Goal: Transaction & Acquisition: Obtain resource

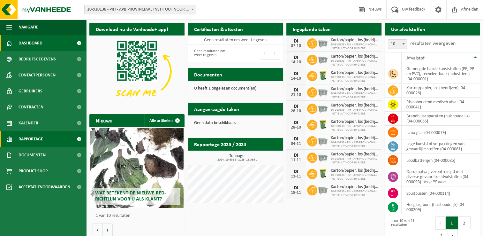
click at [43, 146] on span "Rapportage" at bounding box center [31, 139] width 25 height 16
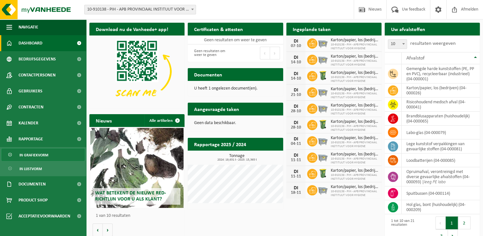
click at [45, 160] on span "In grafiekvorm" at bounding box center [33, 155] width 29 height 12
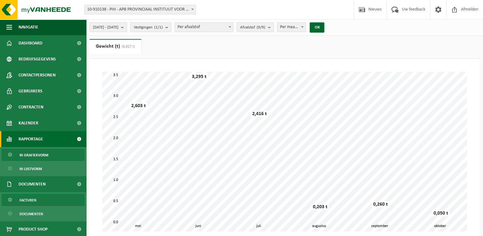
click at [43, 199] on link "Facturen" at bounding box center [43, 200] width 83 height 12
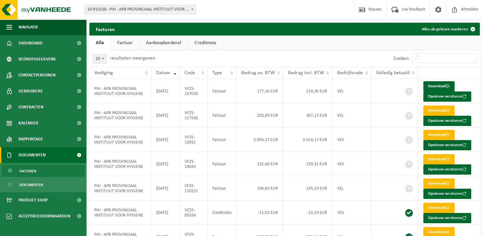
click at [38, 171] on link "Facturen" at bounding box center [43, 170] width 83 height 12
click at [37, 136] on span "Rapportage" at bounding box center [31, 139] width 25 height 16
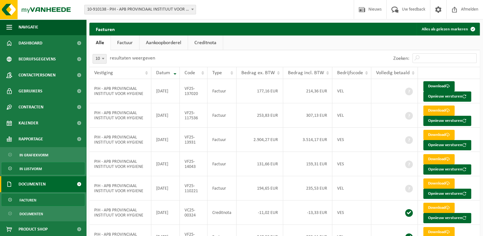
click at [42, 165] on span "In lijstvorm" at bounding box center [30, 169] width 22 height 12
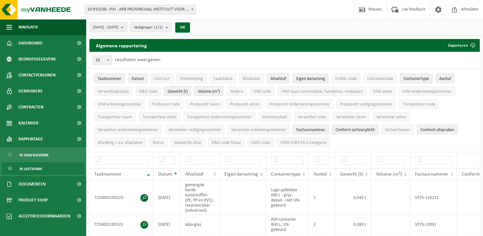
click at [39, 154] on span "In grafiekvorm" at bounding box center [33, 155] width 29 height 12
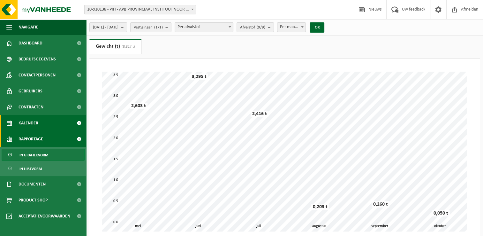
click at [33, 124] on span "Kalender" at bounding box center [29, 123] width 20 height 16
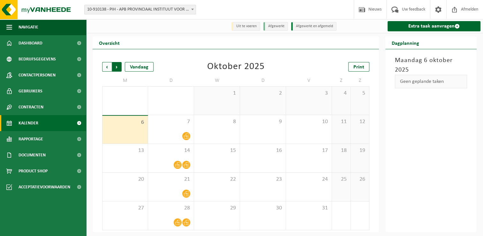
click at [109, 68] on span "Vorige" at bounding box center [107, 67] width 10 height 10
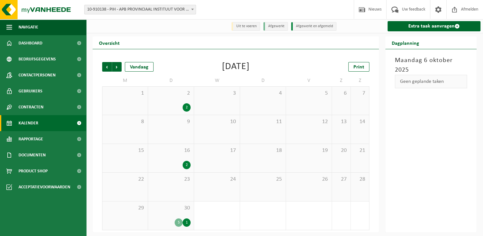
click at [164, 206] on span "30" at bounding box center [170, 207] width 39 height 7
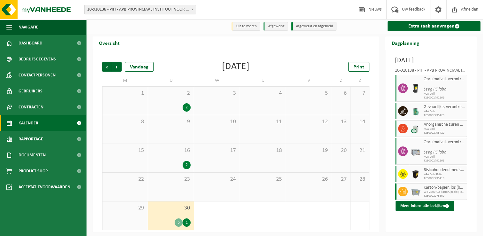
scroll to position [1, 0]
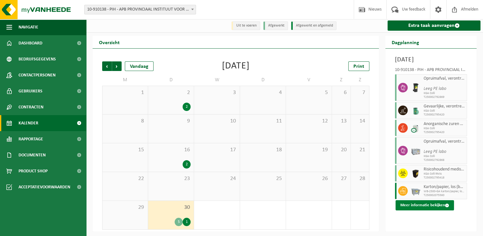
click at [422, 210] on button "Meer informatie bekijken" at bounding box center [425, 205] width 58 height 10
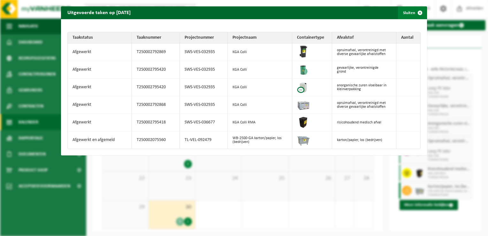
click at [406, 10] on button "Sluiten" at bounding box center [412, 12] width 28 height 13
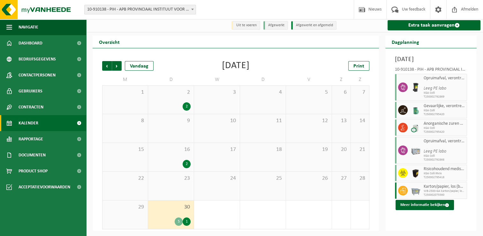
scroll to position [1, 0]
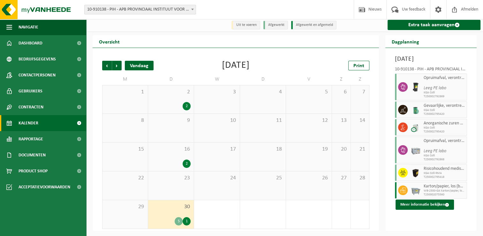
click at [139, 65] on div "Vandaag" at bounding box center [139, 66] width 29 height 10
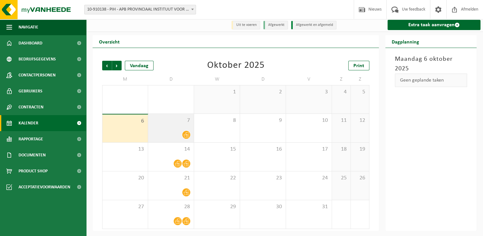
click at [175, 131] on div "7" at bounding box center [171, 128] width 46 height 28
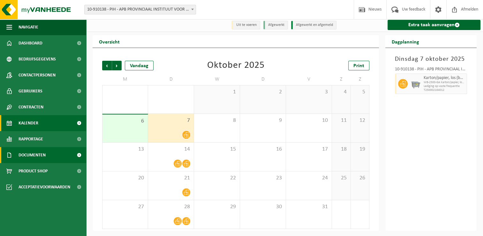
click at [54, 160] on link "Documenten" at bounding box center [43, 155] width 86 height 16
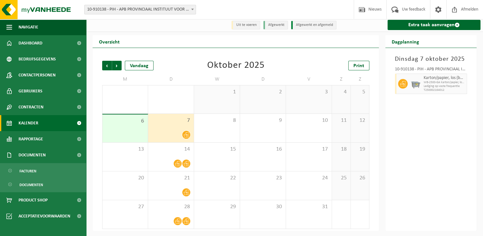
click at [61, 178] on ul "Facturen Documenten" at bounding box center [43, 177] width 86 height 29
click at [59, 173] on link "Facturen" at bounding box center [43, 170] width 83 height 12
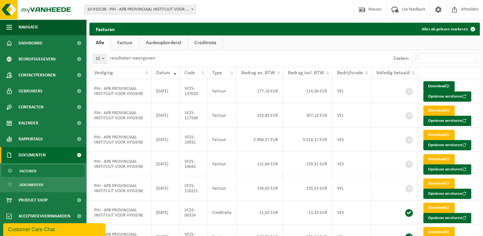
drag, startPoint x: 234, startPoint y: 56, endPoint x: 231, endPoint y: 11, distance: 45.4
click at [234, 55] on div "10 25 50 100 10 resultaten weergeven" at bounding box center [186, 58] width 195 height 17
click at [293, 47] on ul "Alle Factuur Aankoopborderel Creditnota" at bounding box center [284, 42] width 391 height 15
click at [444, 84] on link "Download" at bounding box center [439, 86] width 31 height 10
click at [49, 130] on link "Kalender" at bounding box center [43, 123] width 86 height 16
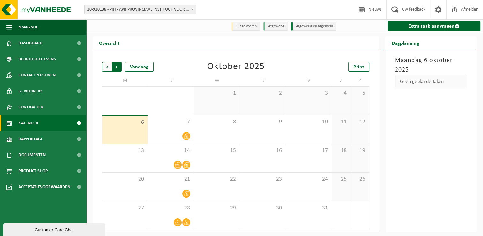
click at [103, 68] on span "Vorige" at bounding box center [107, 67] width 10 height 10
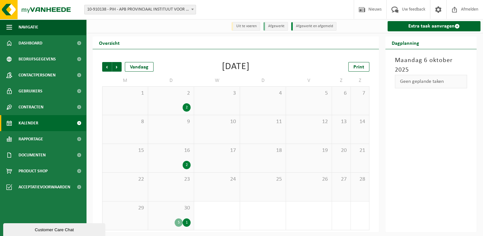
click at [166, 165] on div "2" at bounding box center [170, 165] width 39 height 8
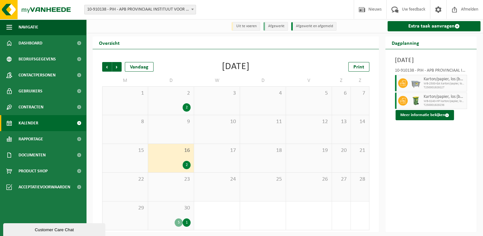
click at [167, 103] on div "2 2" at bounding box center [171, 101] width 46 height 28
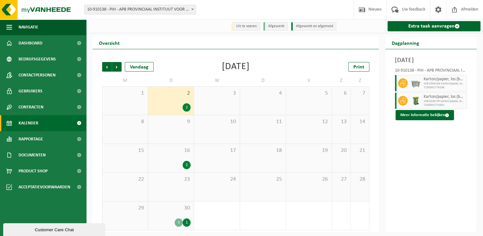
click at [165, 165] on div "2" at bounding box center [170, 165] width 39 height 8
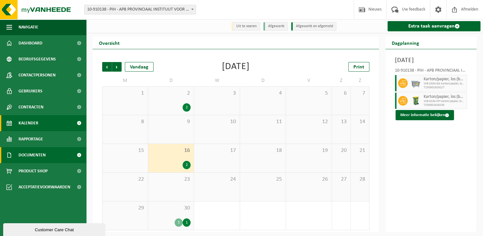
click at [40, 157] on span "Documenten" at bounding box center [32, 155] width 27 height 16
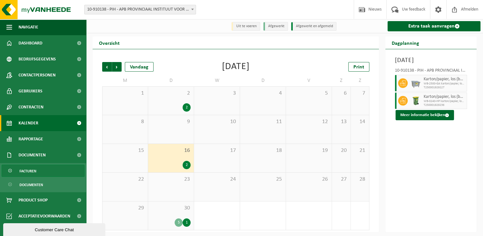
click at [43, 176] on link "Facturen" at bounding box center [43, 170] width 83 height 12
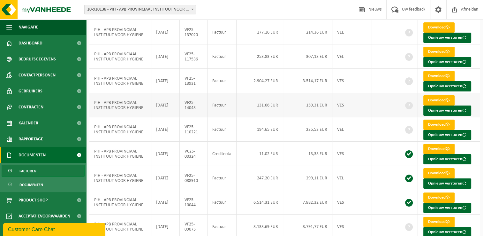
scroll to position [107, 0]
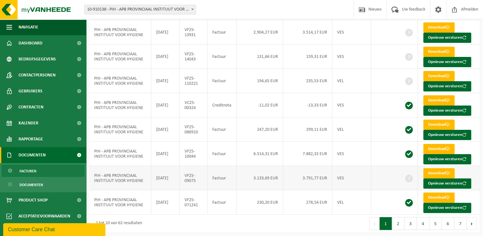
click at [222, 166] on td "Factuur" at bounding box center [222, 178] width 29 height 24
click at [257, 179] on td "3.133,69 EUR" at bounding box center [260, 178] width 47 height 24
click at [188, 227] on div "1 tot 10 van 62 resultaten" at bounding box center [186, 223] width 195 height 18
